Goal: Navigation & Orientation: Understand site structure

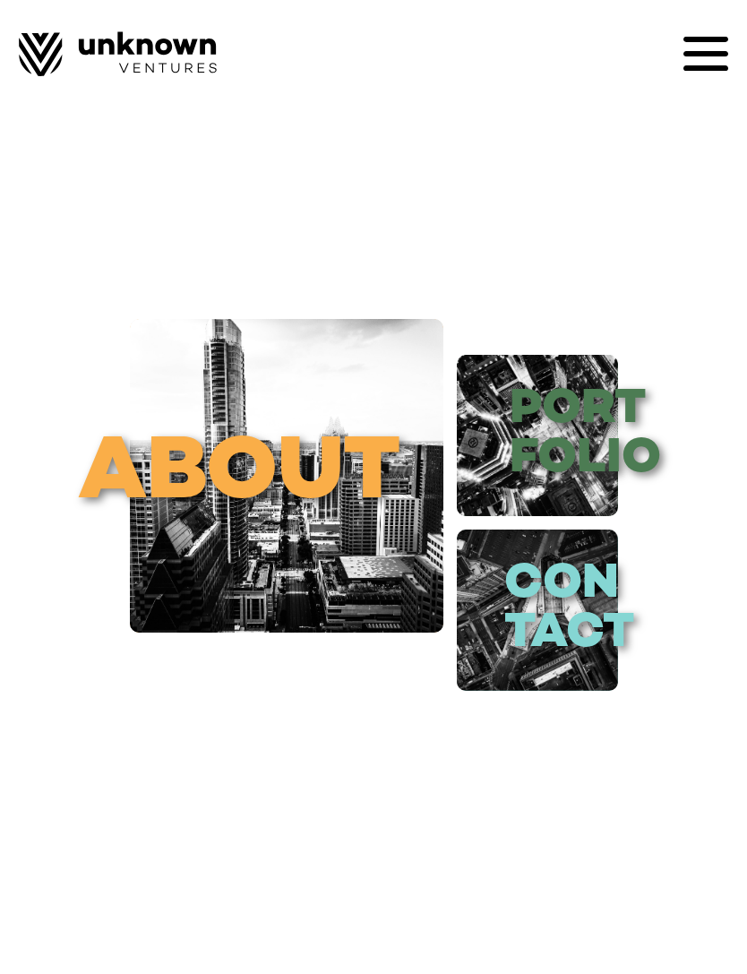
scroll to position [57, 0]
click at [201, 429] on link "about" at bounding box center [286, 475] width 313 height 313
click at [573, 433] on link "port folio" at bounding box center [537, 435] width 161 height 161
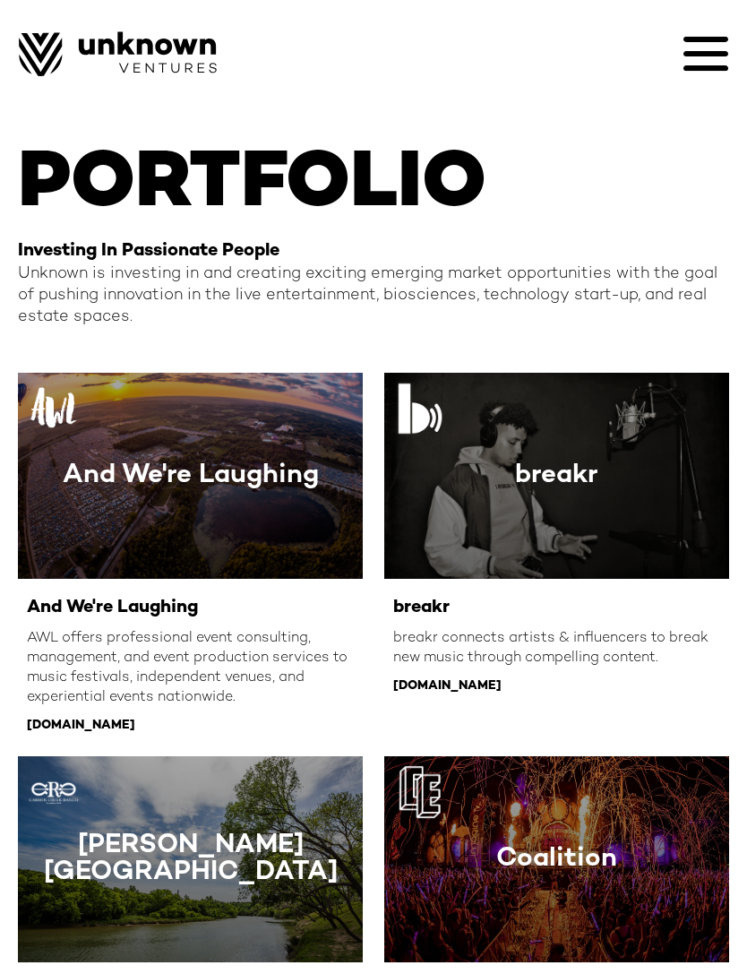
click at [703, 44] on icon at bounding box center [705, 53] width 45 height 45
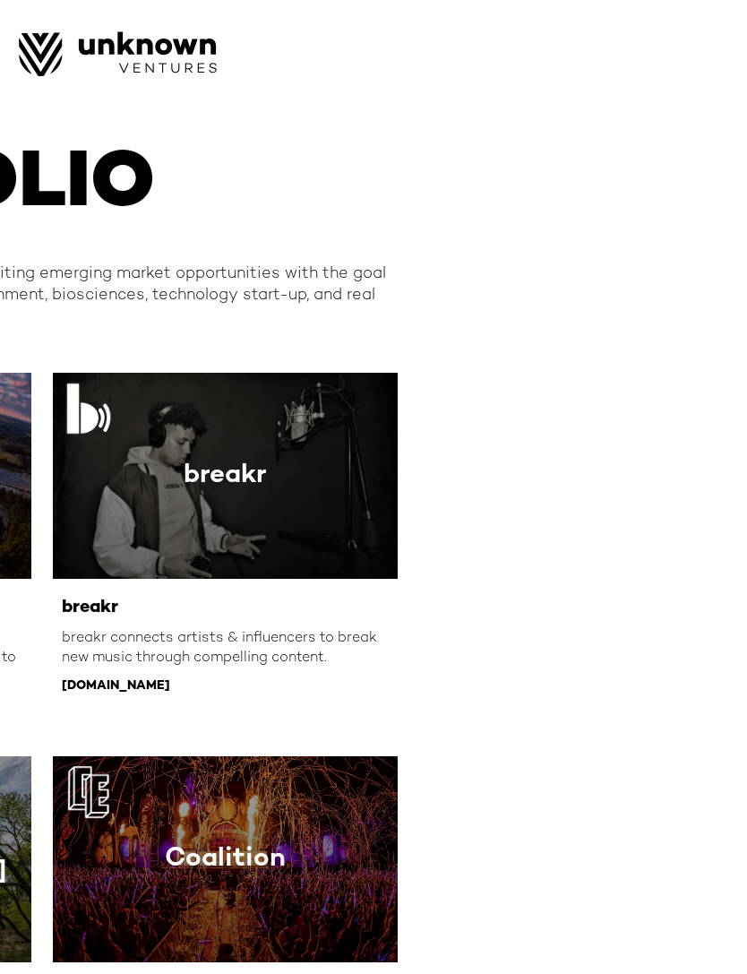
click at [707, 66] on div at bounding box center [705, 53] width 45 height 45
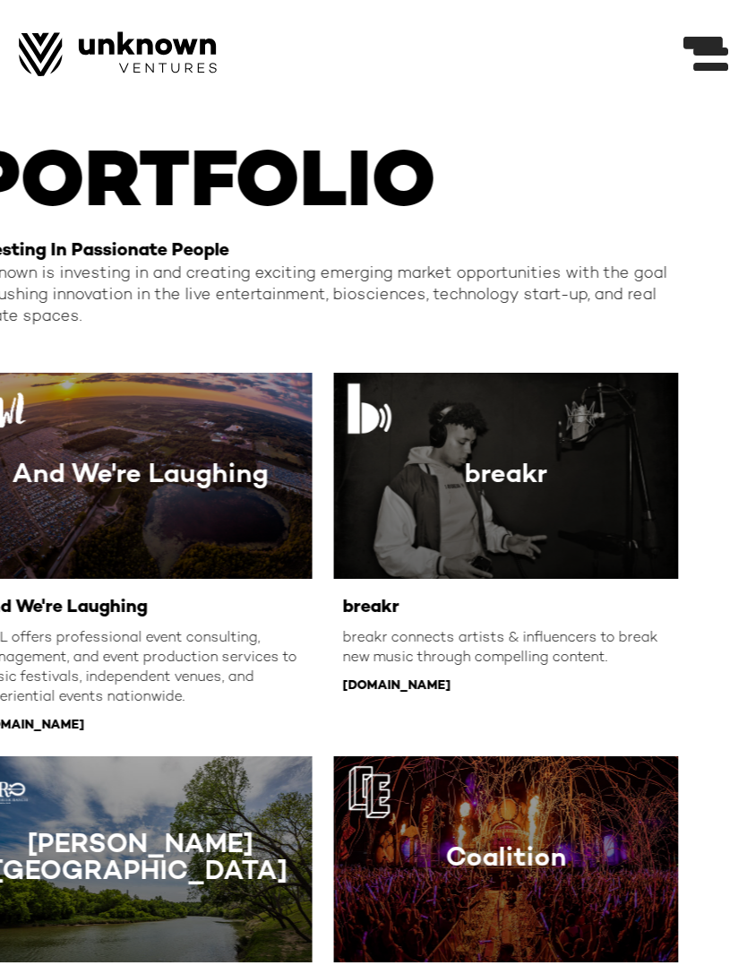
click at [691, 39] on div at bounding box center [705, 53] width 45 height 45
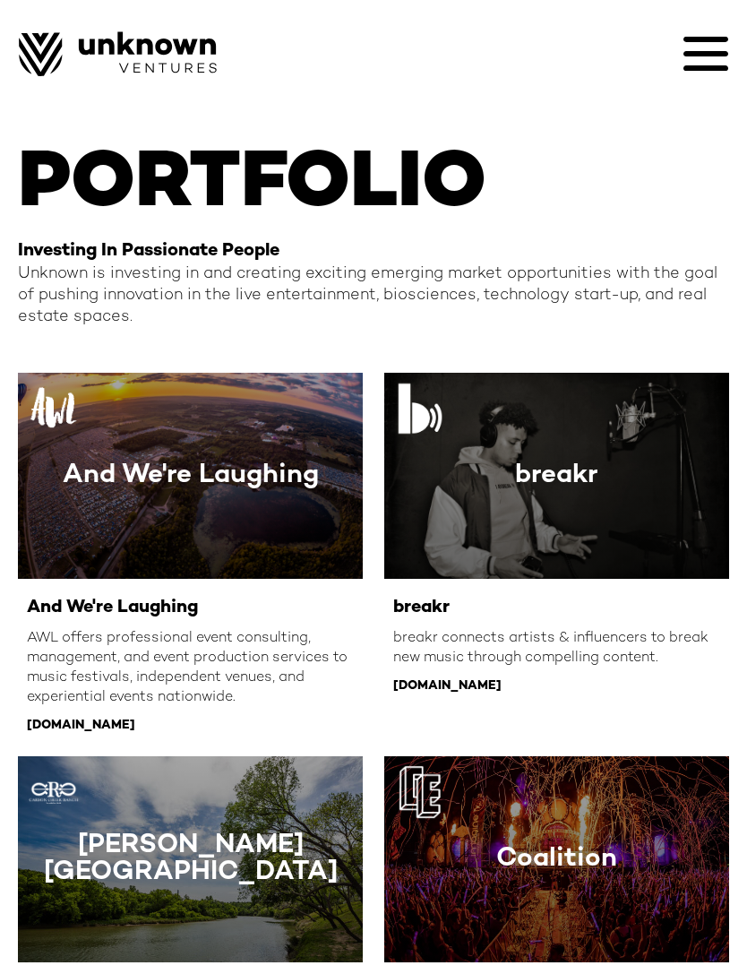
click at [709, 53] on icon at bounding box center [705, 53] width 45 height 5
